Goal: Task Accomplishment & Management: Complete application form

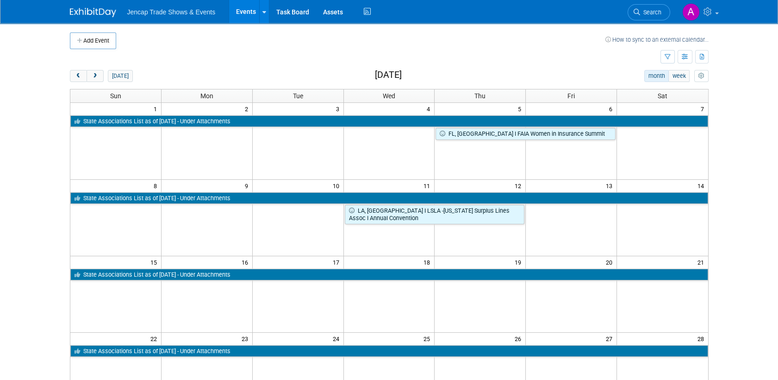
click at [125, 298] on td at bounding box center [115, 294] width 91 height 76
click at [141, 286] on td at bounding box center [115, 294] width 91 height 76
click at [81, 31] on div "Add Event How to sync to an external calendar..." at bounding box center [389, 36] width 639 height 26
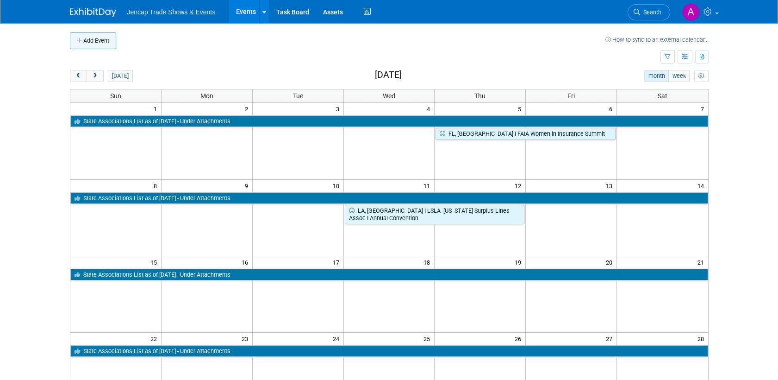
click at [81, 36] on button "Add Event" at bounding box center [93, 40] width 46 height 17
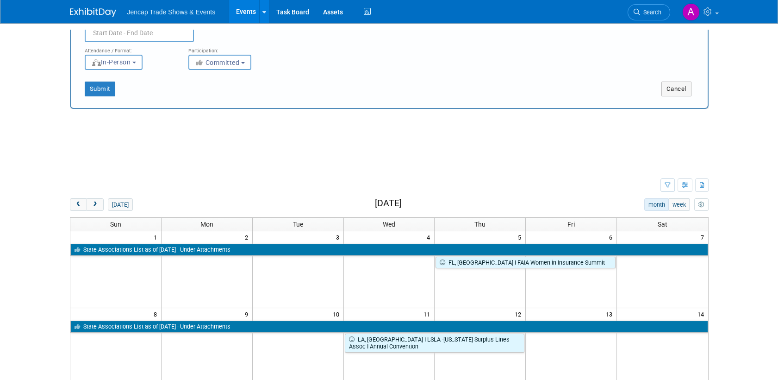
click at [81, 36] on div "New Event Duplicate Event Warning Attendance / Format: <img src="https://www.ex…" at bounding box center [389, 39] width 639 height 138
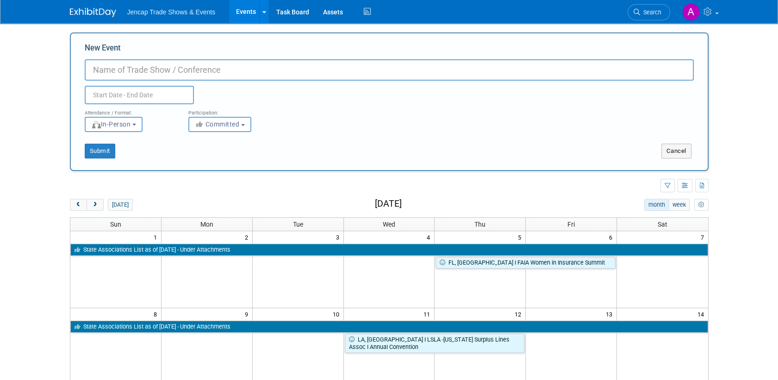
click at [144, 72] on input "New Event" at bounding box center [389, 69] width 609 height 21
type input "[GEOGRAPHIC_DATA], Ashville I IIANC Agency Leaders Exec Retreat I [PERSON_NAME]"
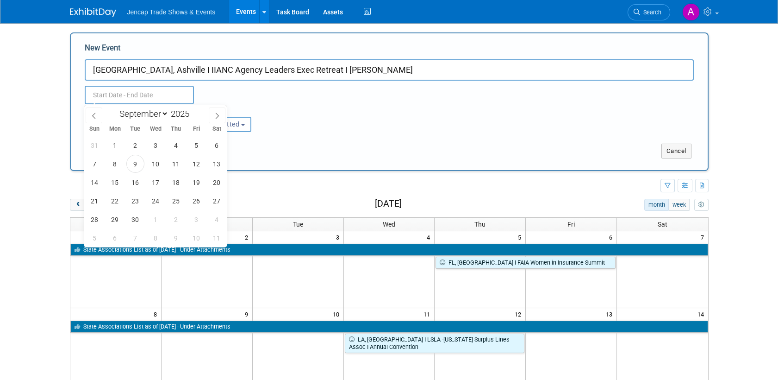
click at [96, 96] on input "text" at bounding box center [139, 95] width 109 height 19
click at [159, 113] on select "January February March April May June July August September October November De…" at bounding box center [141, 114] width 53 height 12
select select "2"
click at [115, 108] on select "January February March April May June July August September October November De…" at bounding box center [141, 114] width 53 height 12
click at [195, 114] on span at bounding box center [193, 117] width 6 height 6
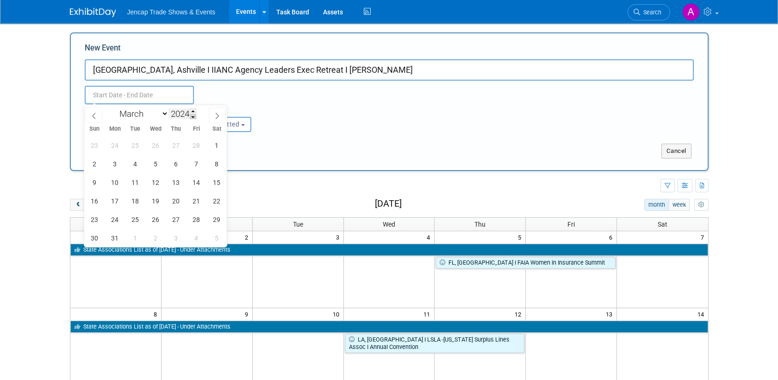
click at [195, 114] on span at bounding box center [193, 117] width 6 height 6
click at [194, 108] on div "January February March April May June July August September October November De…" at bounding box center [155, 113] width 107 height 16
click at [193, 109] on span at bounding box center [193, 111] width 6 height 6
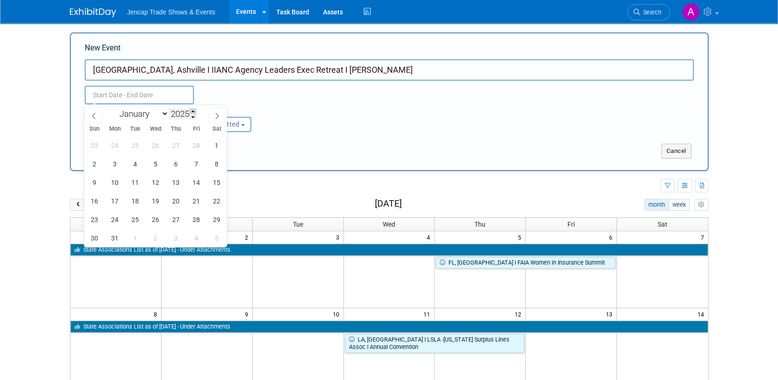
type input "2026"
click at [96, 181] on span "15" at bounding box center [95, 182] width 18 height 18
click at [155, 181] on span "18" at bounding box center [156, 182] width 18 height 18
type input "Mar 15, 2026 to Mar 18, 2026"
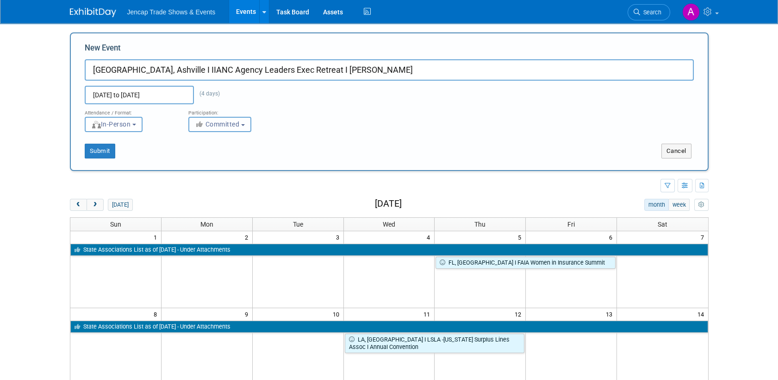
click at [234, 123] on span "Committed" at bounding box center [217, 123] width 45 height 7
click at [230, 161] on label "Considering" at bounding box center [223, 159] width 61 height 12
click at [197, 161] on input "Considering" at bounding box center [194, 159] width 6 height 6
select select "2"
click at [97, 150] on button "Submit" at bounding box center [100, 150] width 31 height 15
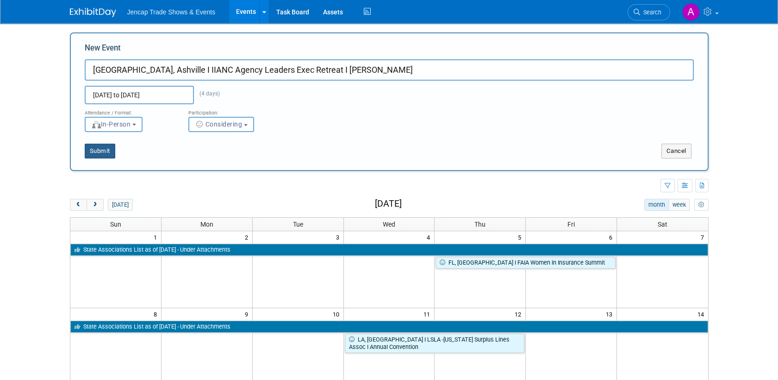
type input "[GEOGRAPHIC_DATA], Ashville I IIANC Agency Leaders Exec Retreat I [PERSON_NAME]"
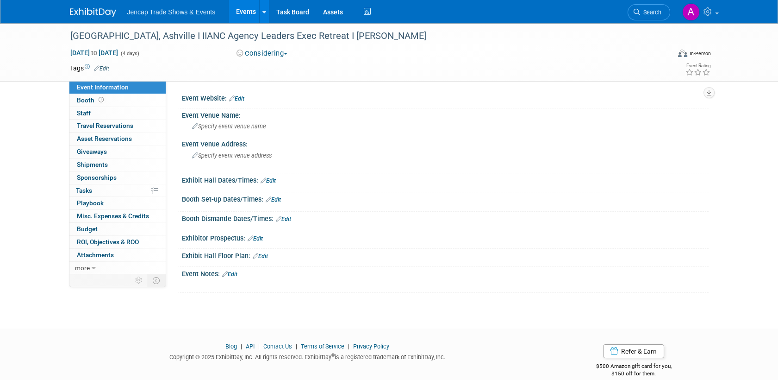
click at [92, 15] on img at bounding box center [93, 12] width 46 height 9
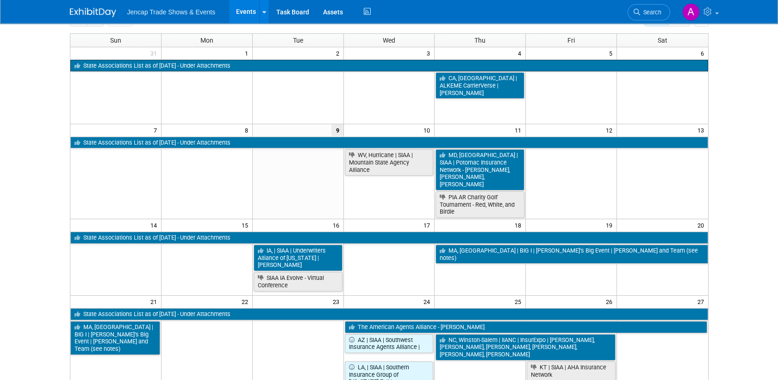
scroll to position [17, 0]
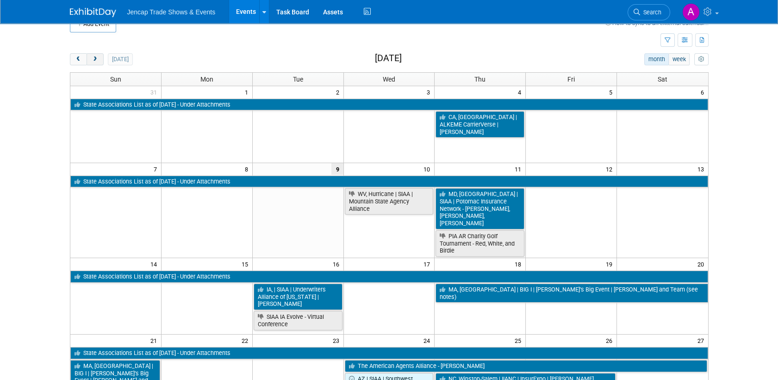
click at [95, 54] on button "next" at bounding box center [95, 59] width 17 height 12
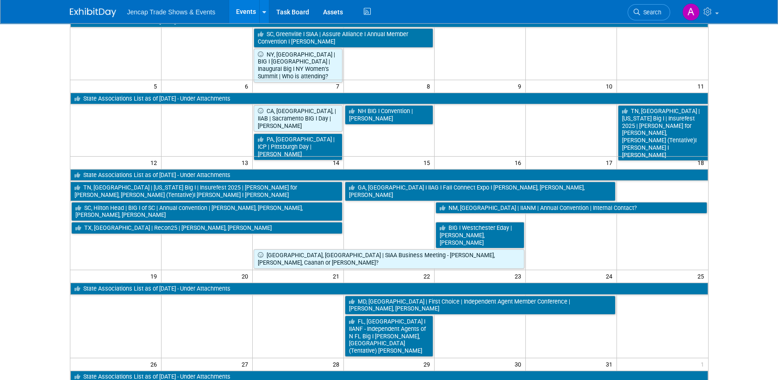
scroll to position [112, 0]
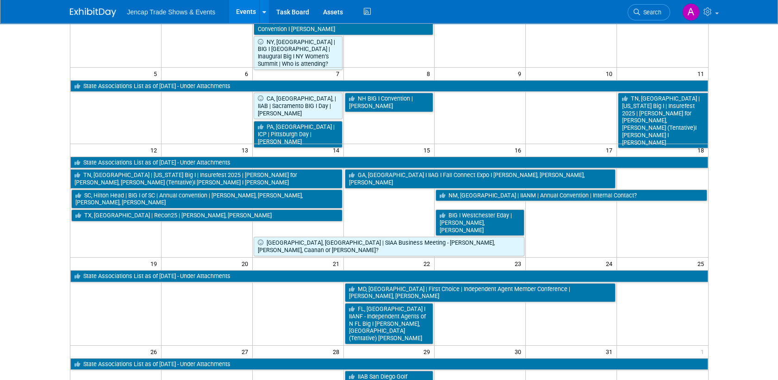
click at [86, 11] on img at bounding box center [93, 12] width 46 height 9
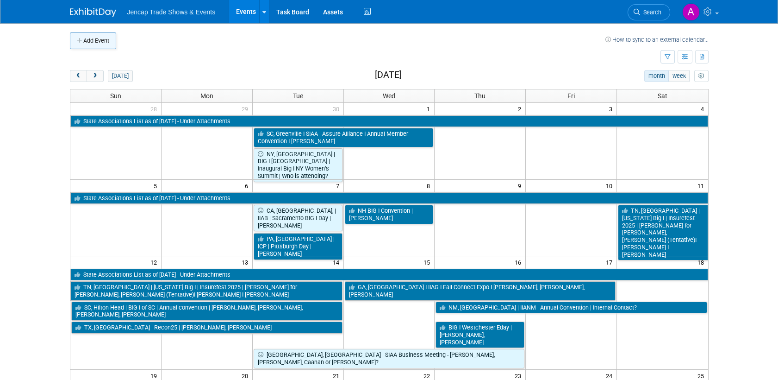
click at [92, 40] on button "Add Event" at bounding box center [93, 40] width 46 height 17
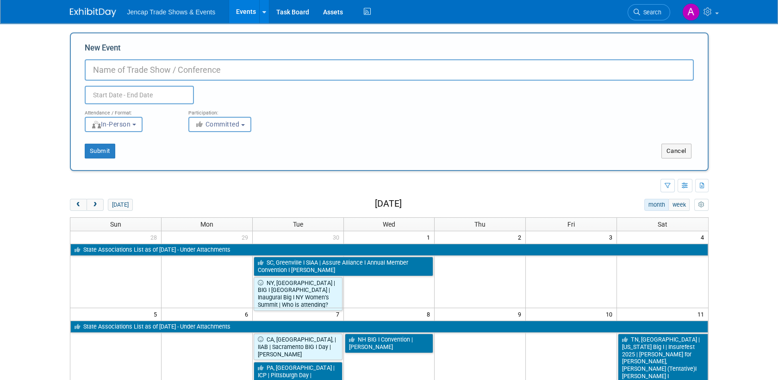
click at [149, 94] on input "text" at bounding box center [139, 95] width 109 height 19
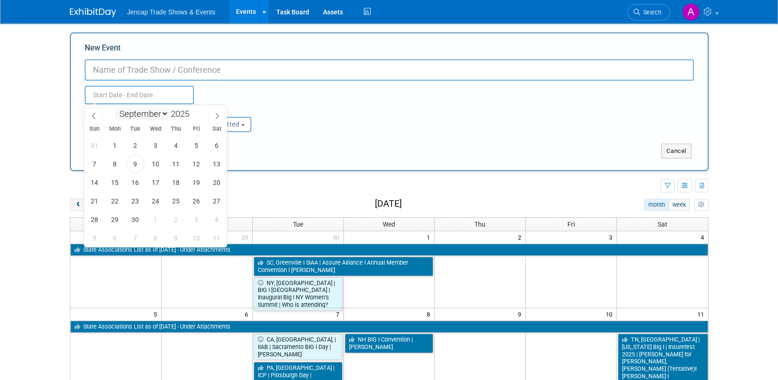
click at [161, 113] on select "January February March April May June July August September October November De…" at bounding box center [141, 114] width 53 height 12
select select "6"
click at [115, 108] on select "January February March April May June July August September October November De…" at bounding box center [141, 114] width 53 height 12
click at [195, 109] on span at bounding box center [193, 111] width 6 height 6
type input "2026"
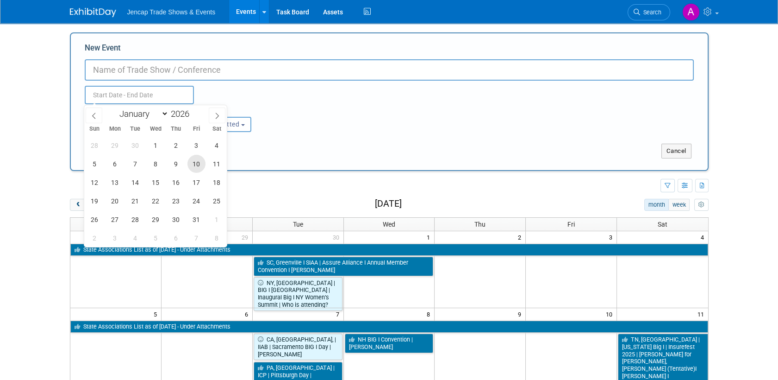
click at [199, 162] on span "10" at bounding box center [196, 164] width 18 height 18
click at [95, 184] on span "12" at bounding box center [95, 182] width 18 height 18
type input "[DATE] to [DATE]"
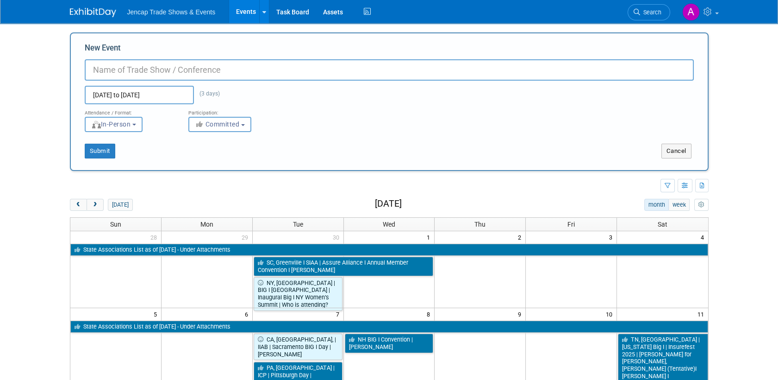
click at [144, 66] on input "New Event" at bounding box center [389, 69] width 609 height 21
click at [100, 81] on div "Jul 10, 2026 to Jul 12, 2026 (3 days) Duplicate Event Warning" at bounding box center [389, 93] width 623 height 24
click at [101, 69] on input "New Event" at bounding box center [389, 69] width 609 height 21
click at [101, 69] on input "A" at bounding box center [389, 69] width 609 height 21
type input "AL, Point Clear I LA PIA - Annual Convention 2026 I Allison"
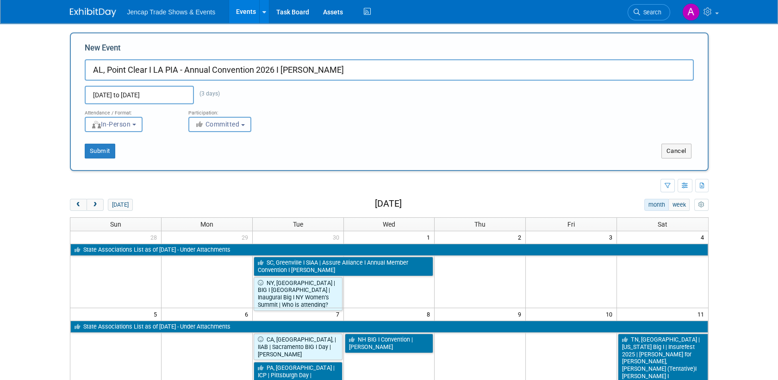
click at [243, 124] on b "button" at bounding box center [243, 125] width 4 height 2
click at [231, 159] on label "Considering" at bounding box center [223, 159] width 61 height 12
click at [197, 159] on input "Considering" at bounding box center [194, 159] width 6 height 6
select select "2"
click at [100, 149] on button "Submit" at bounding box center [100, 150] width 31 height 15
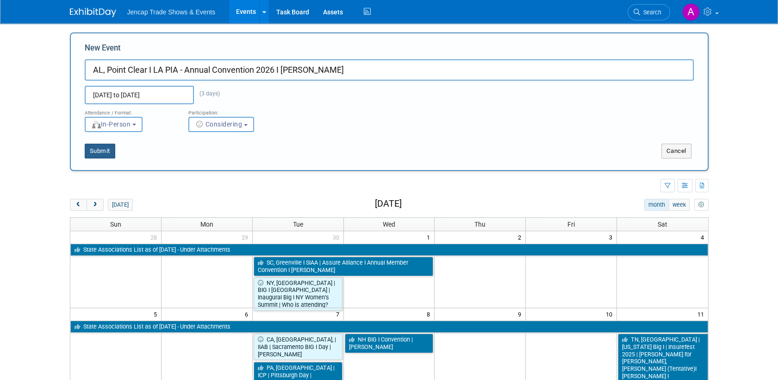
type input "AL, Point Clear I LA PIA - Annual Convention 2026 I Allison"
